Goal: Information Seeking & Learning: Learn about a topic

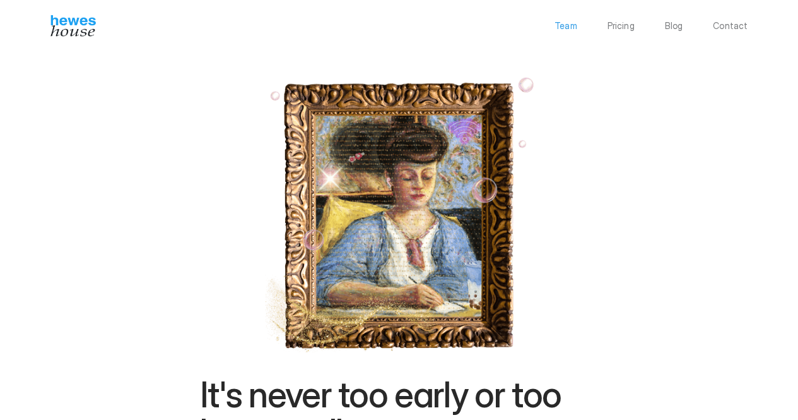
click at [566, 22] on p "Team" at bounding box center [566, 25] width 23 height 9
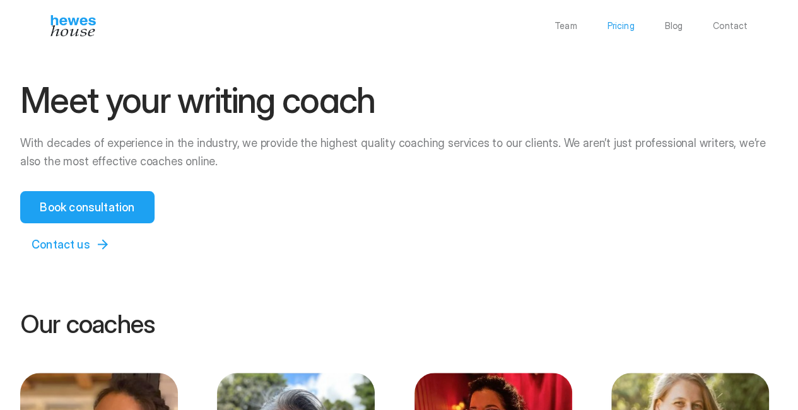
click at [625, 22] on p "Pricing" at bounding box center [620, 25] width 27 height 9
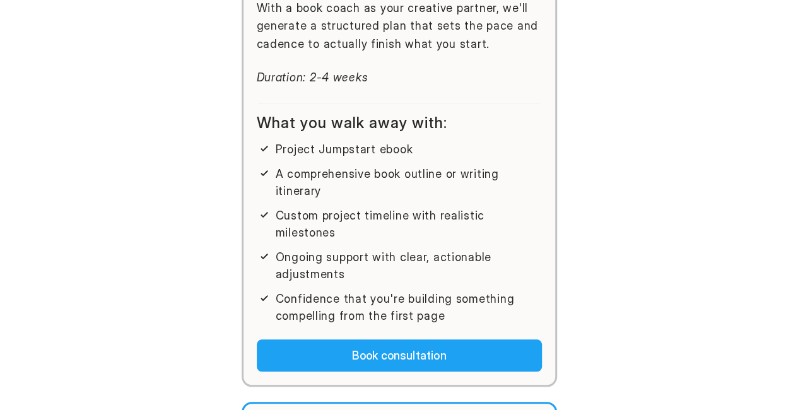
scroll to position [533, 0]
